Goal: Obtain resource: Obtain resource

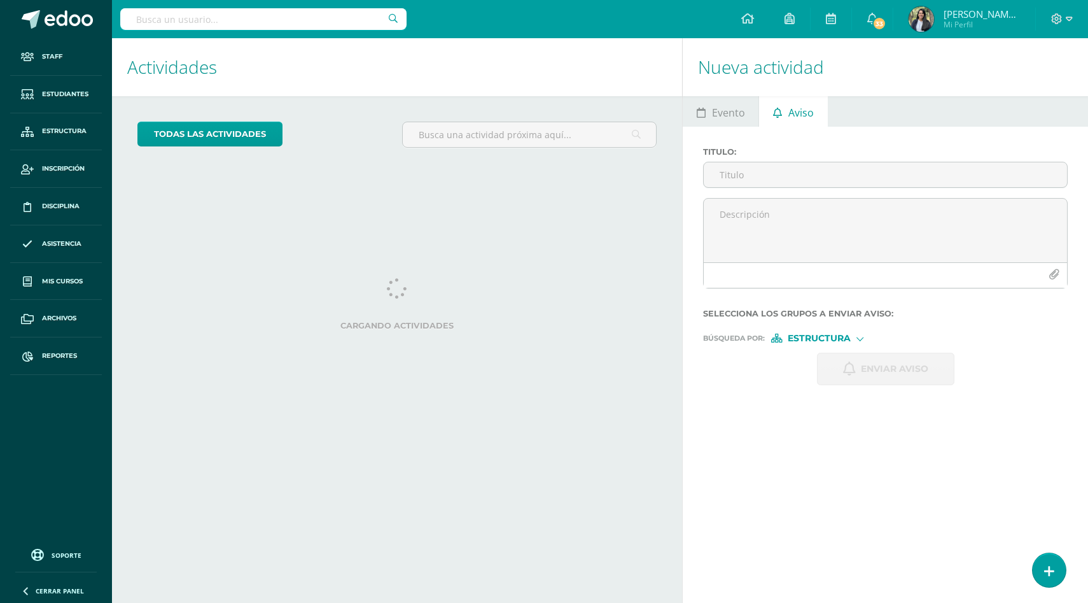
scroll to position [99, 0]
select select "English"
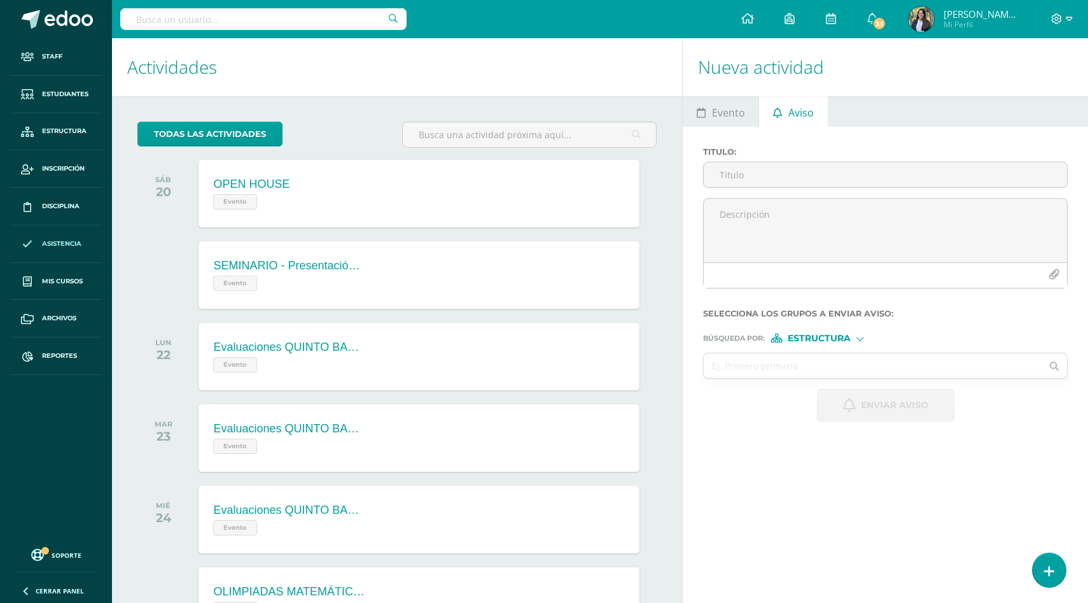
click at [59, 250] on link "Asistencia" at bounding box center [56, 244] width 92 height 38
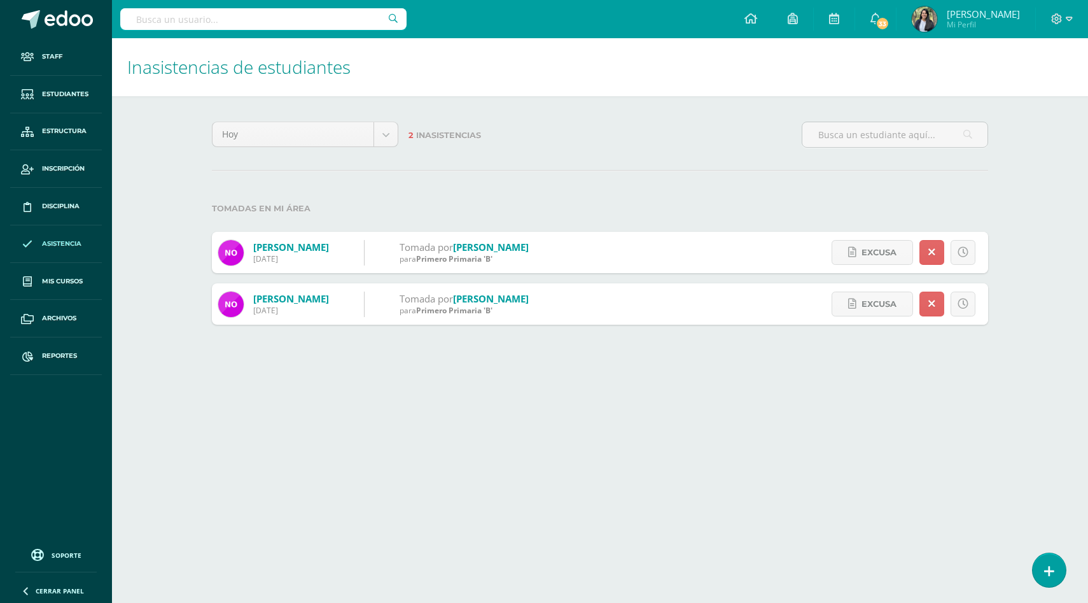
select select "English"
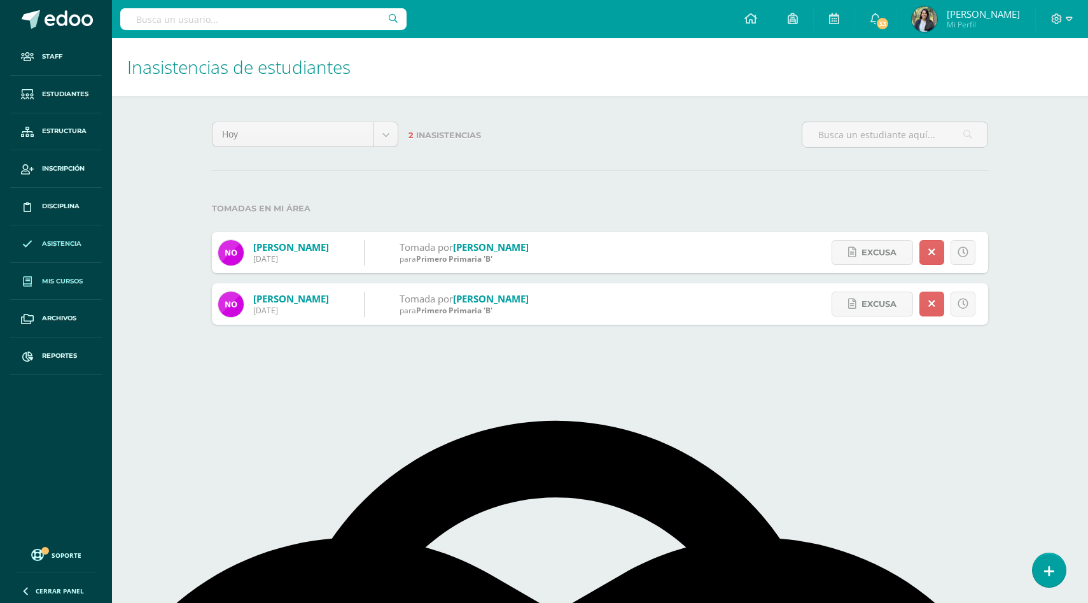
click at [55, 277] on span "Mis cursos" at bounding box center [62, 281] width 41 height 10
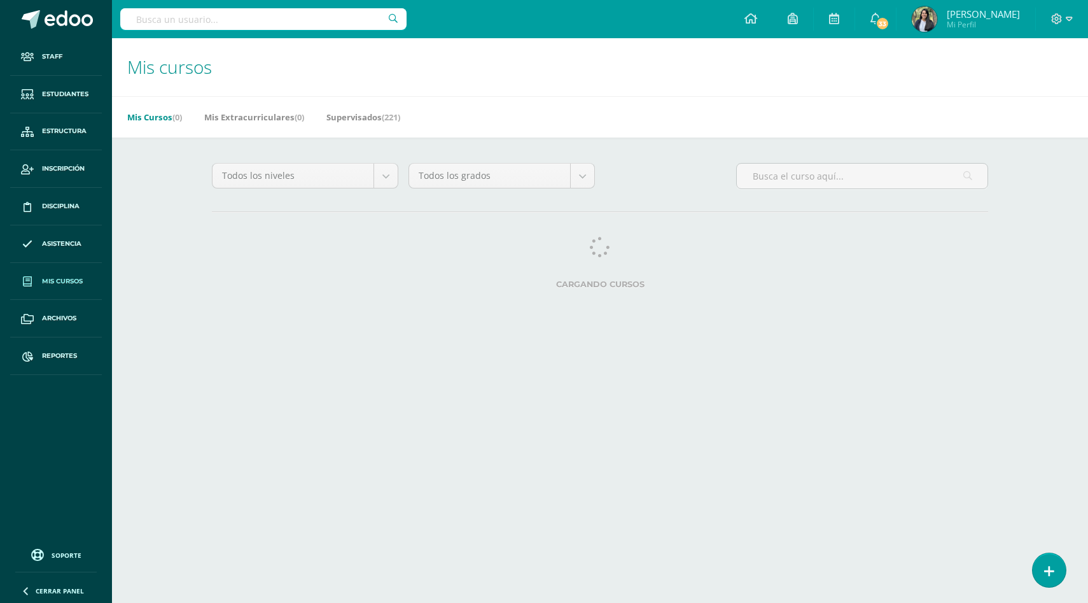
select select "English"
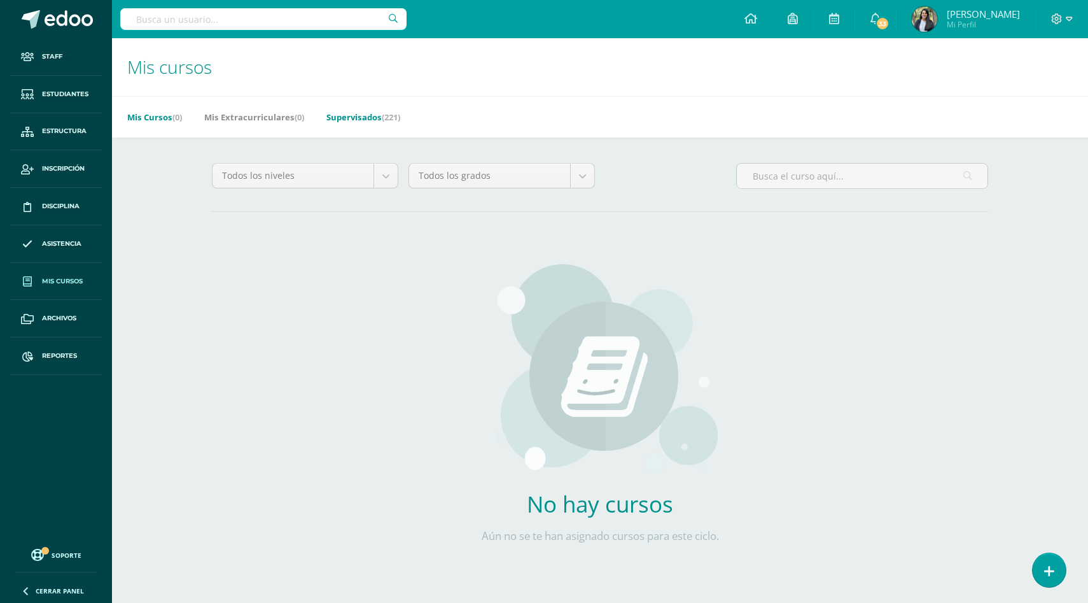
click at [374, 117] on link "Supervisados (221)" at bounding box center [363, 117] width 74 height 20
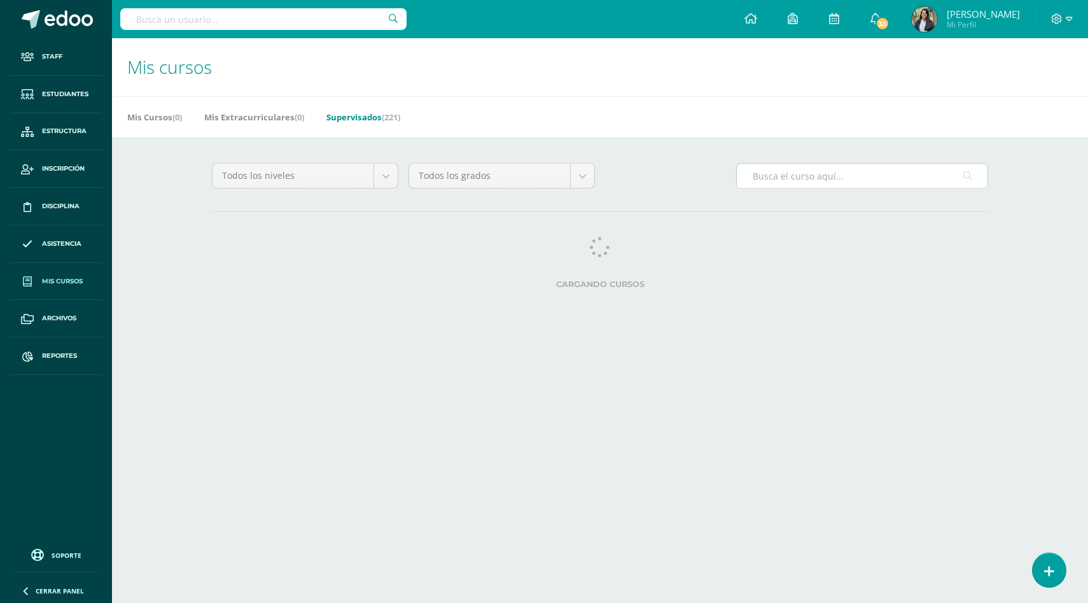
select select "English"
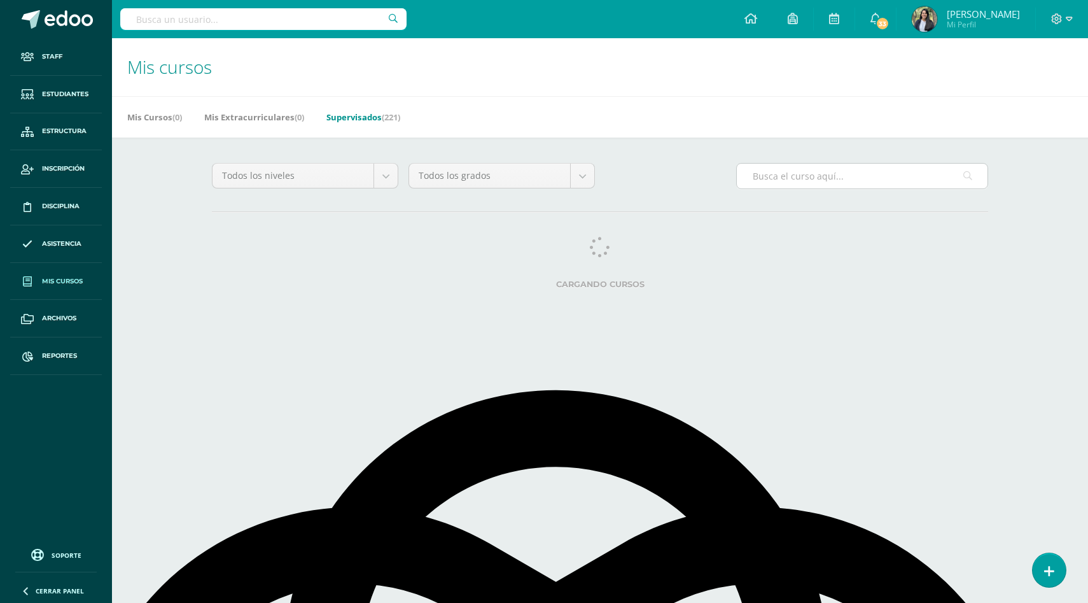
click at [831, 176] on input "text" at bounding box center [862, 176] width 251 height 25
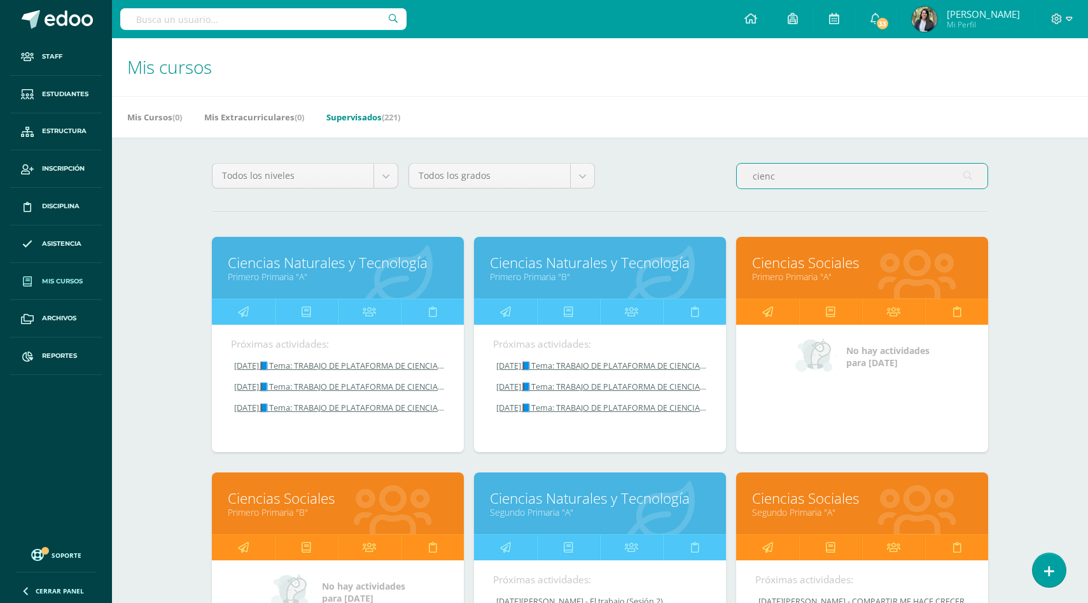
click at [258, 270] on link "Ciencias Naturales y Tecnología" at bounding box center [338, 263] width 220 height 20
click at [529, 269] on link "Ciencias Naturales y Tecnología" at bounding box center [600, 263] width 220 height 20
click at [782, 174] on input "cienc" at bounding box center [862, 176] width 251 height 25
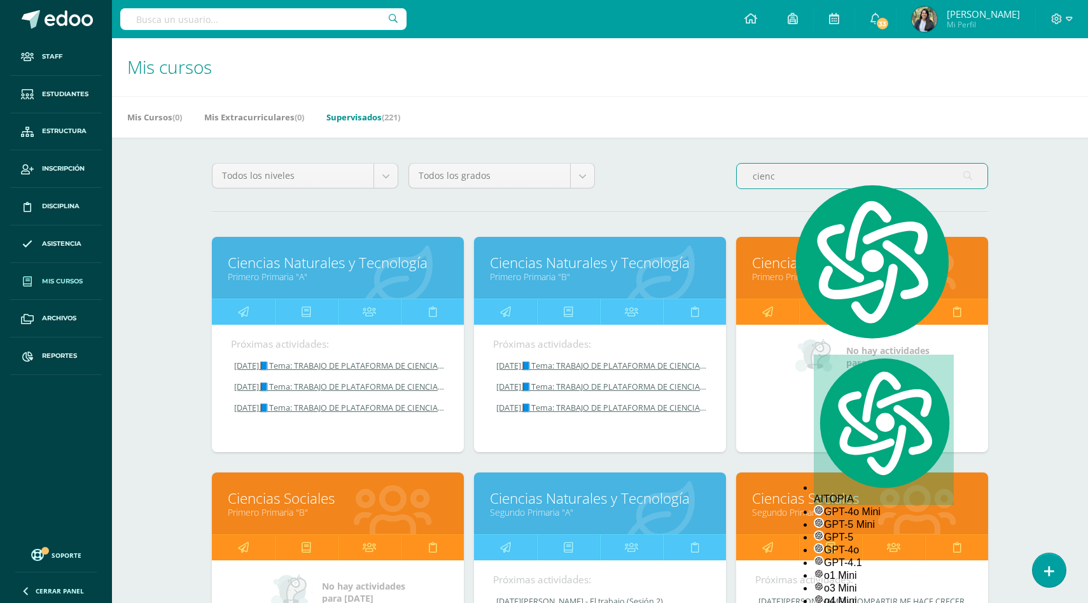
click at [782, 174] on input "cienc" at bounding box center [862, 176] width 251 height 25
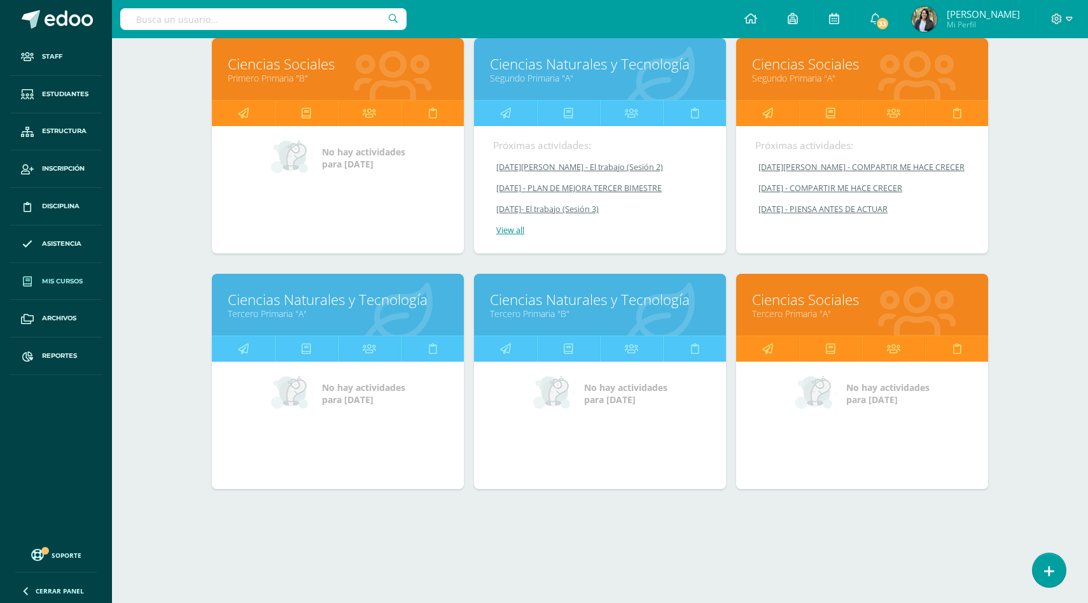
scroll to position [435, 0]
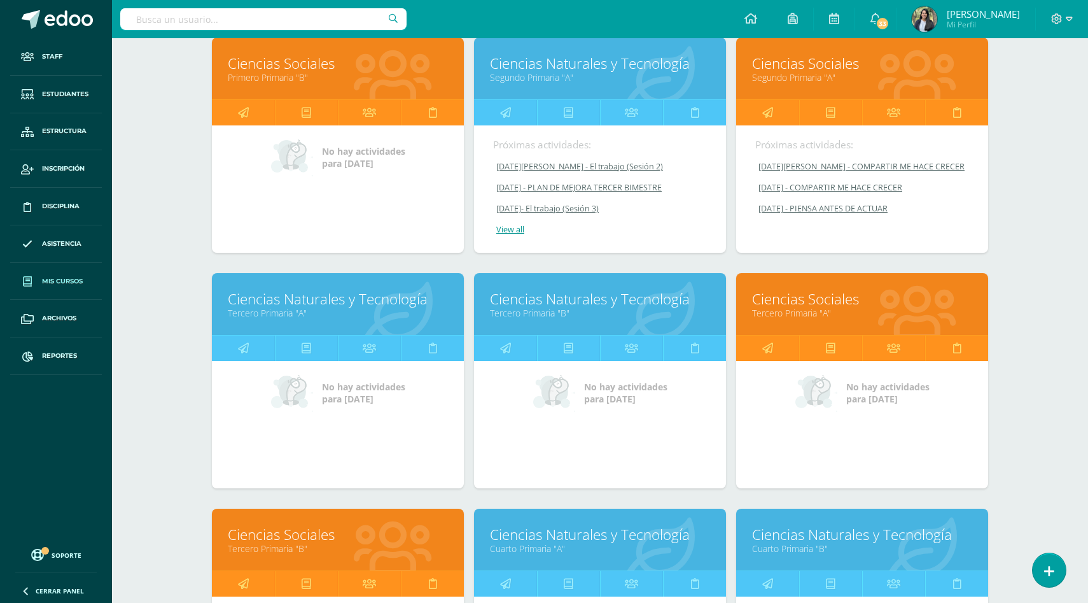
type input "ciencias"
click at [296, 309] on link "Ciencias Naturales y Tecnología" at bounding box center [338, 299] width 220 height 20
click at [564, 309] on link "Ciencias Naturales y Tecnología" at bounding box center [600, 299] width 220 height 20
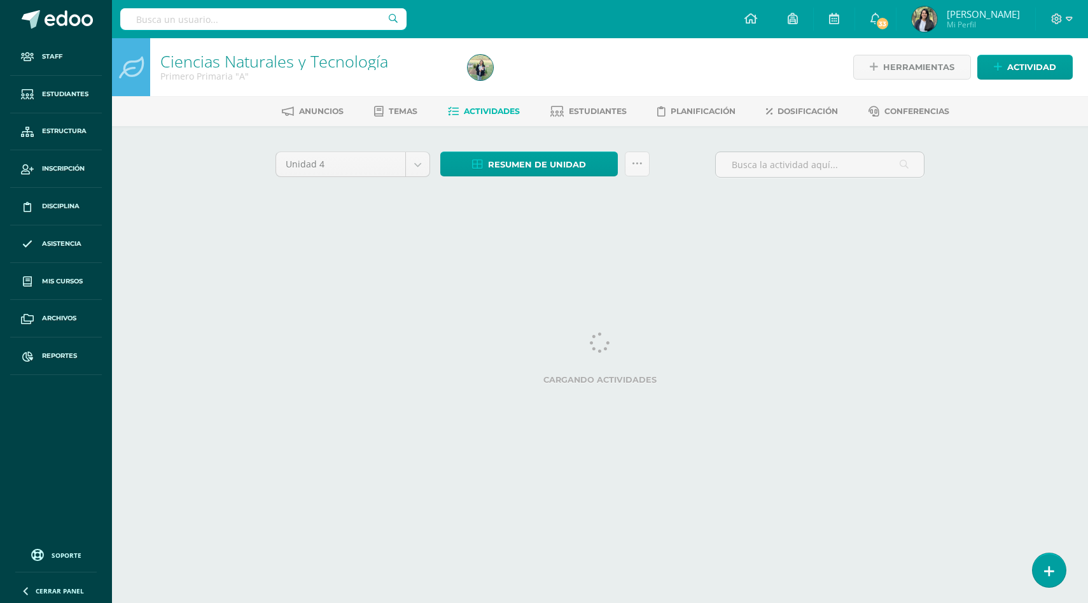
select select "English"
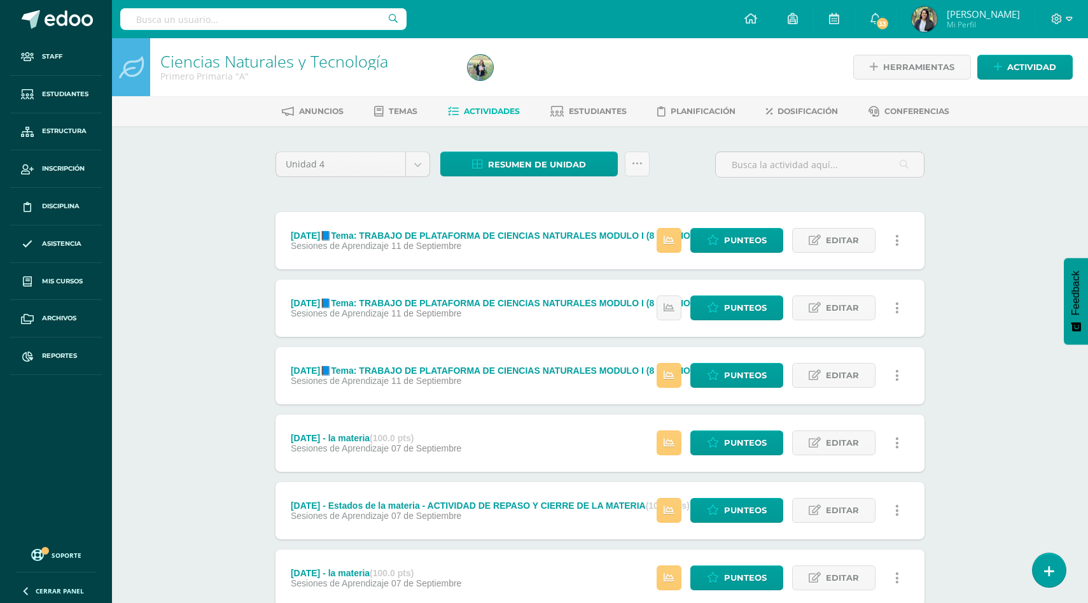
click at [650, 169] on div "Resumen de unidad Descargar como HTML Descargar como PDF Descargar como XLS Sub…" at bounding box center [545, 169] width 220 height 36
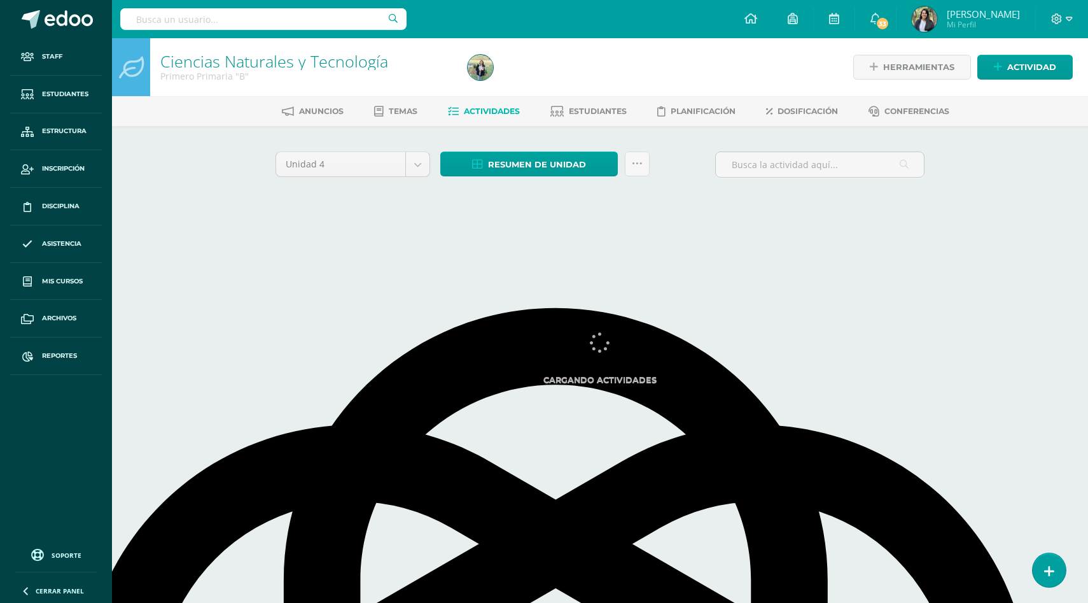
select select "English"
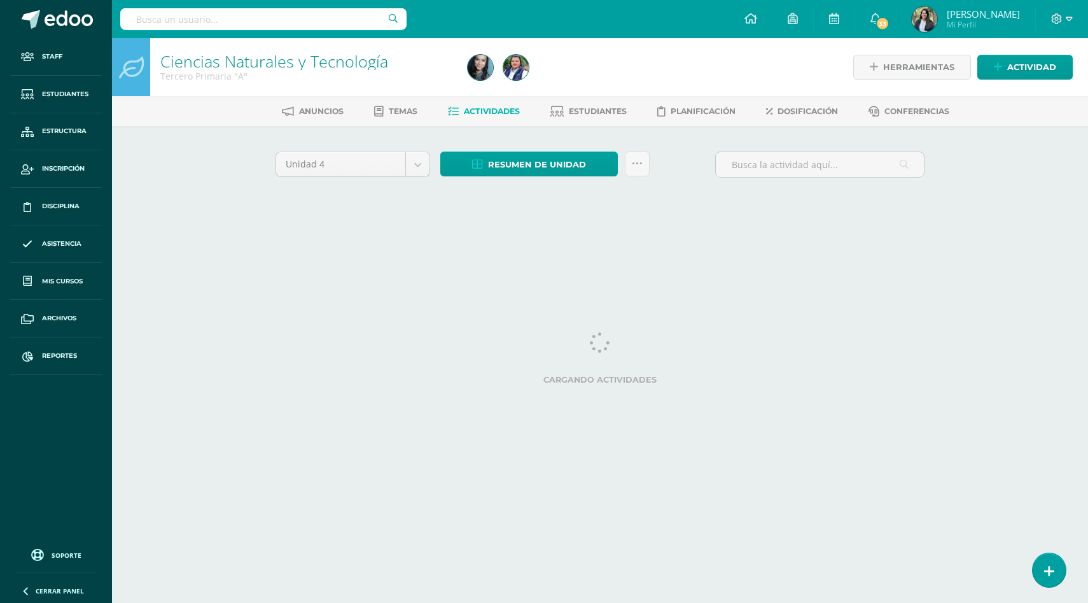
select select "English"
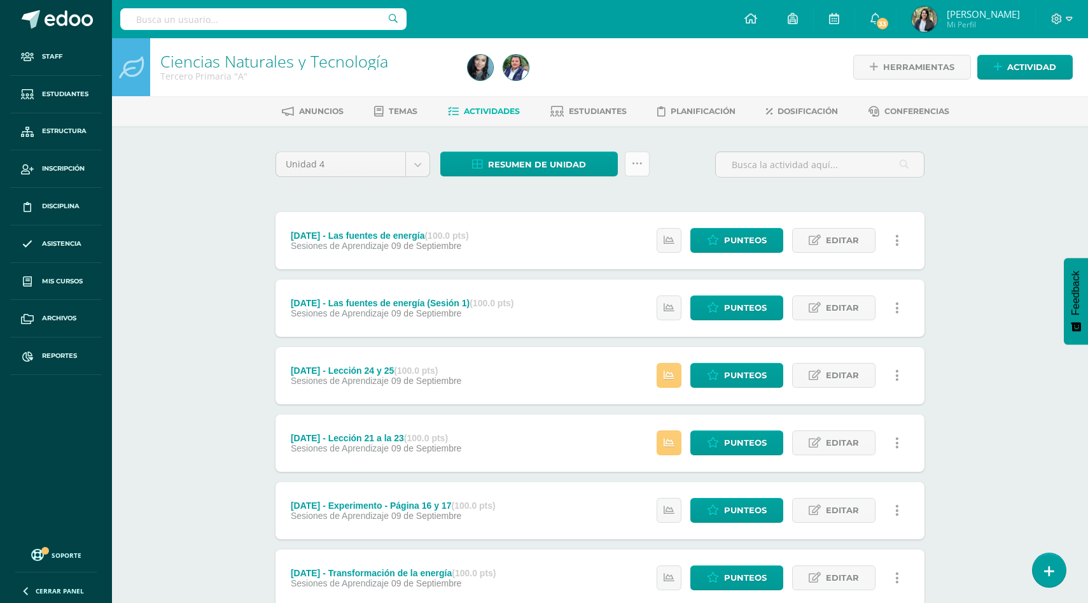
click at [642, 169] on link at bounding box center [637, 163] width 25 height 25
click at [615, 200] on link "Subir actividades en masa" at bounding box center [606, 203] width 140 height 31
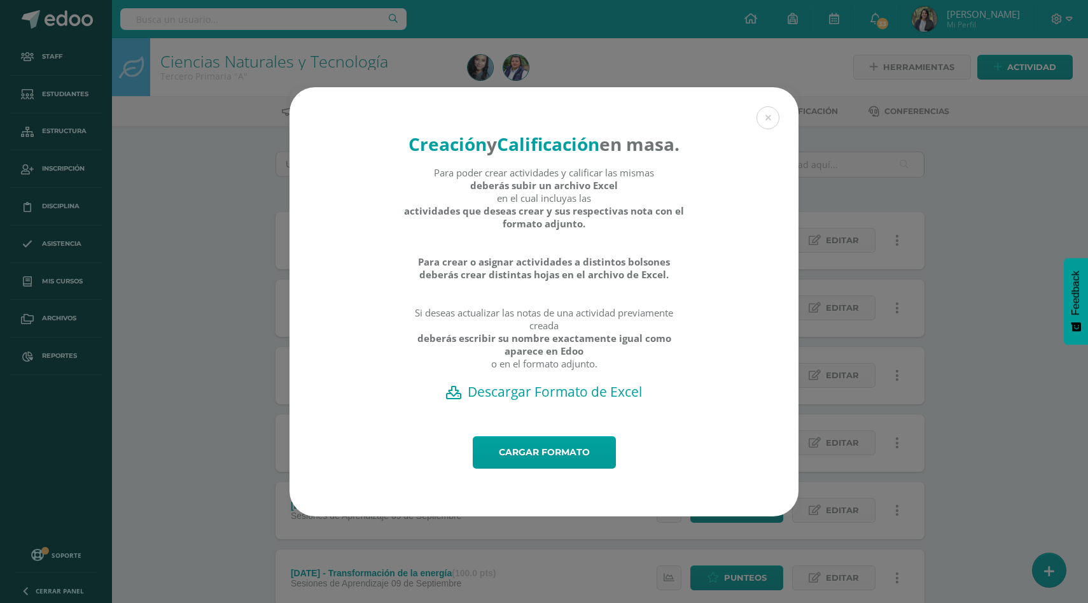
click at [547, 400] on h2 "Descargar Formato de Excel" at bounding box center [544, 391] width 465 height 18
click at [562, 468] on link "Cargar formato" at bounding box center [544, 452] width 143 height 32
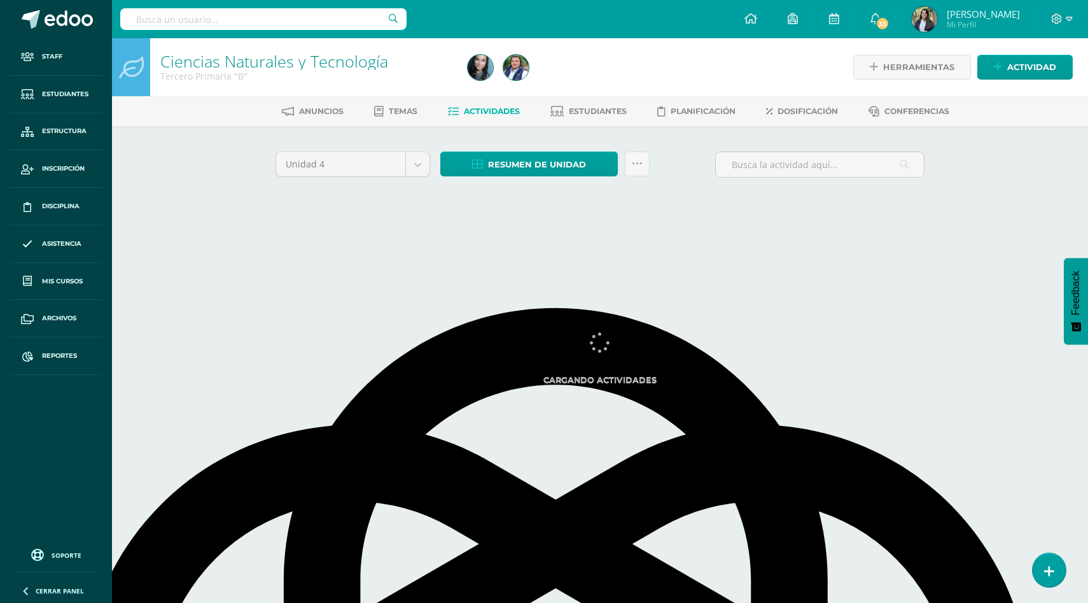
select select "English"
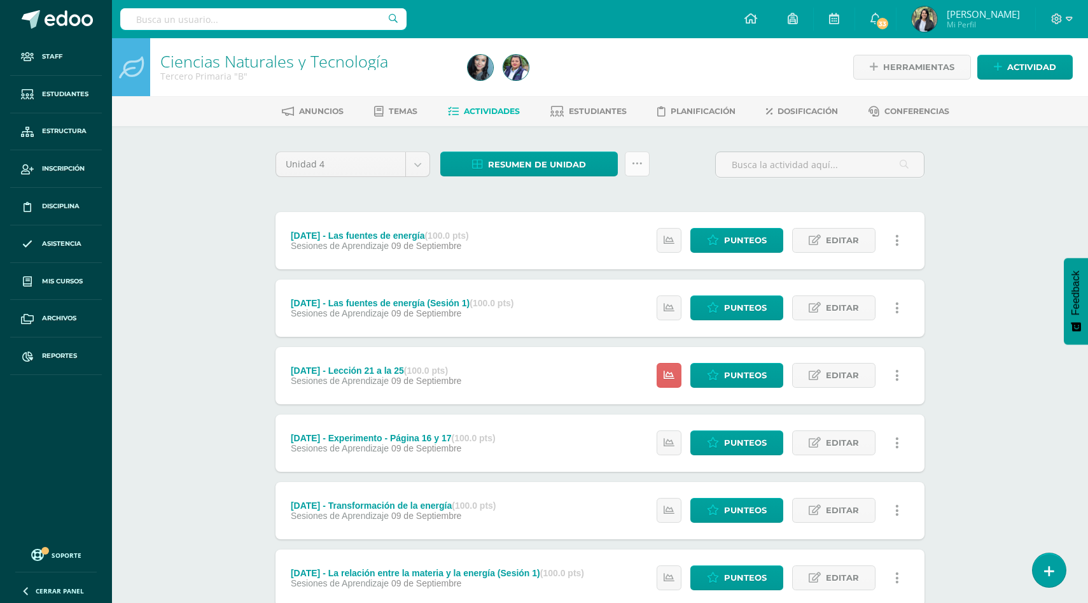
click at [645, 162] on link at bounding box center [637, 163] width 25 height 25
click at [610, 199] on link "Subir actividades en masa" at bounding box center [606, 203] width 140 height 31
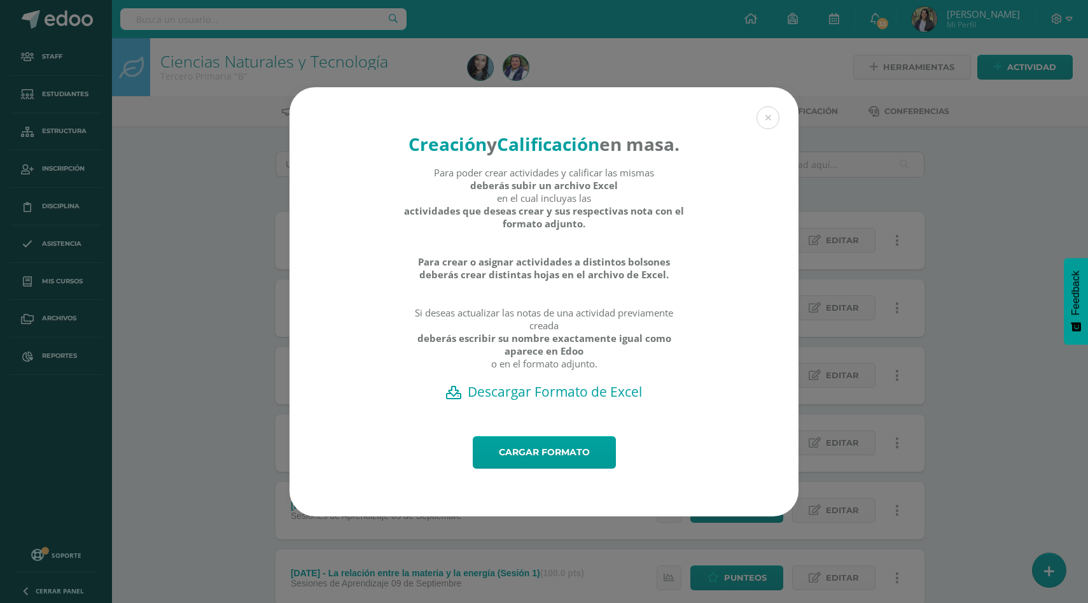
click at [535, 400] on h2 "Descargar Formato de Excel" at bounding box center [544, 391] width 465 height 18
click at [524, 468] on link "Cargar formato" at bounding box center [544, 452] width 143 height 32
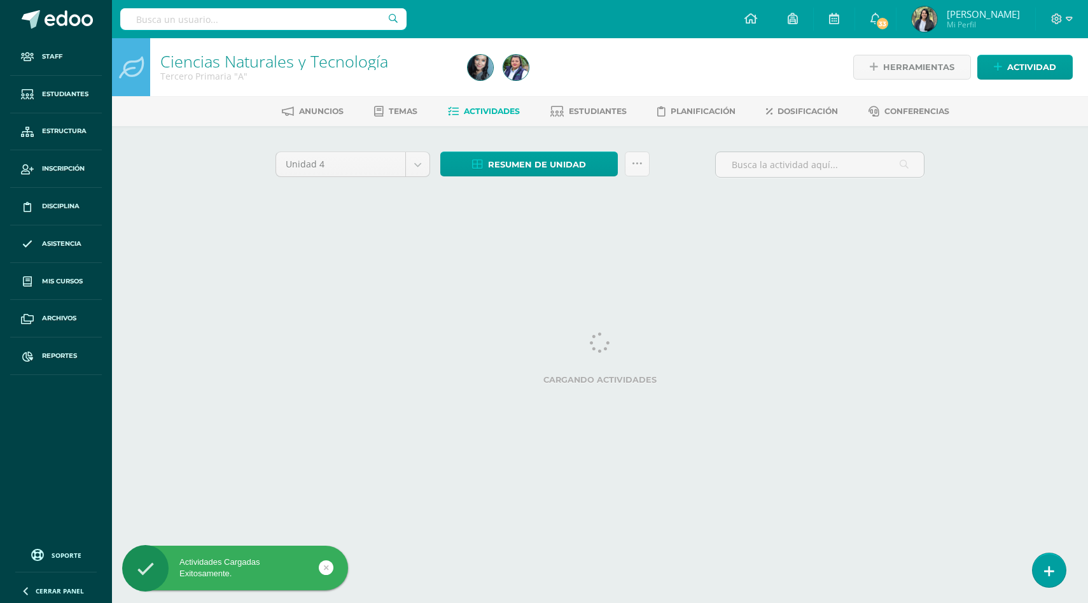
select select "English"
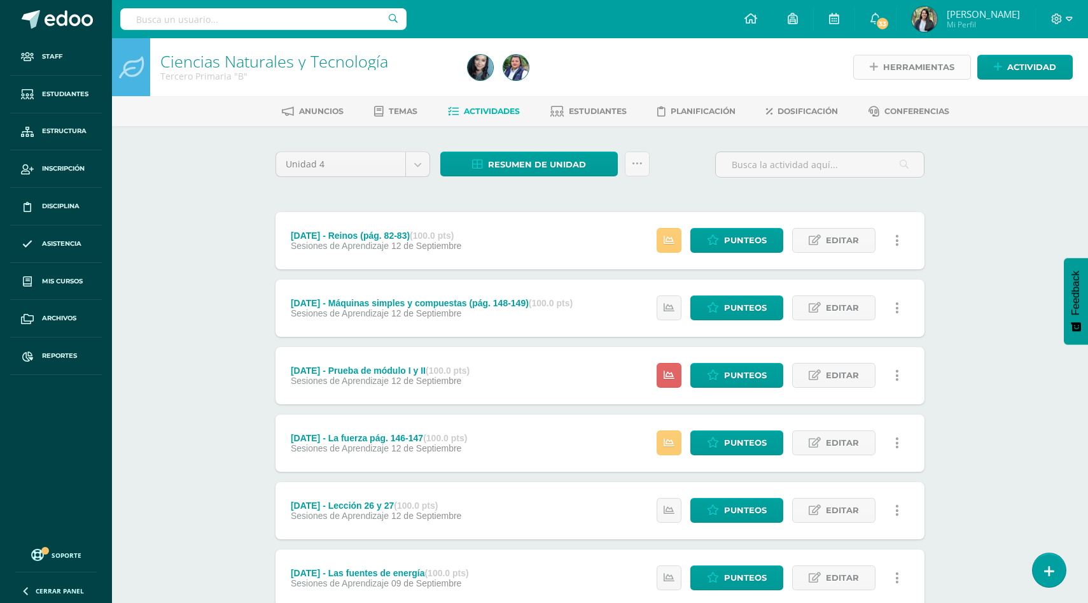
click at [944, 75] on span "Herramientas" at bounding box center [918, 67] width 71 height 24
click at [1048, 114] on ul "Anuncios Temas Actividades Estudiantes Planificación Dosificación Conferencias" at bounding box center [615, 111] width 976 height 21
